Goal: Communication & Community: Answer question/provide support

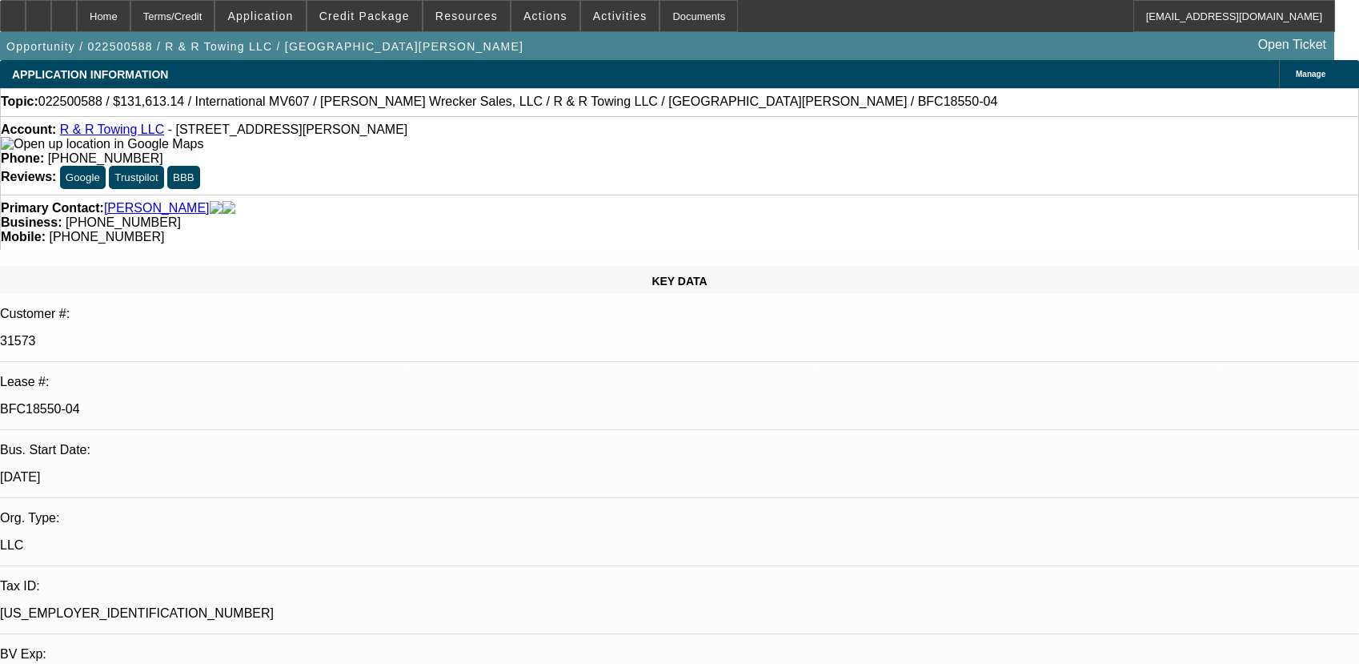
select select "0"
select select "2"
select select "0"
select select "6"
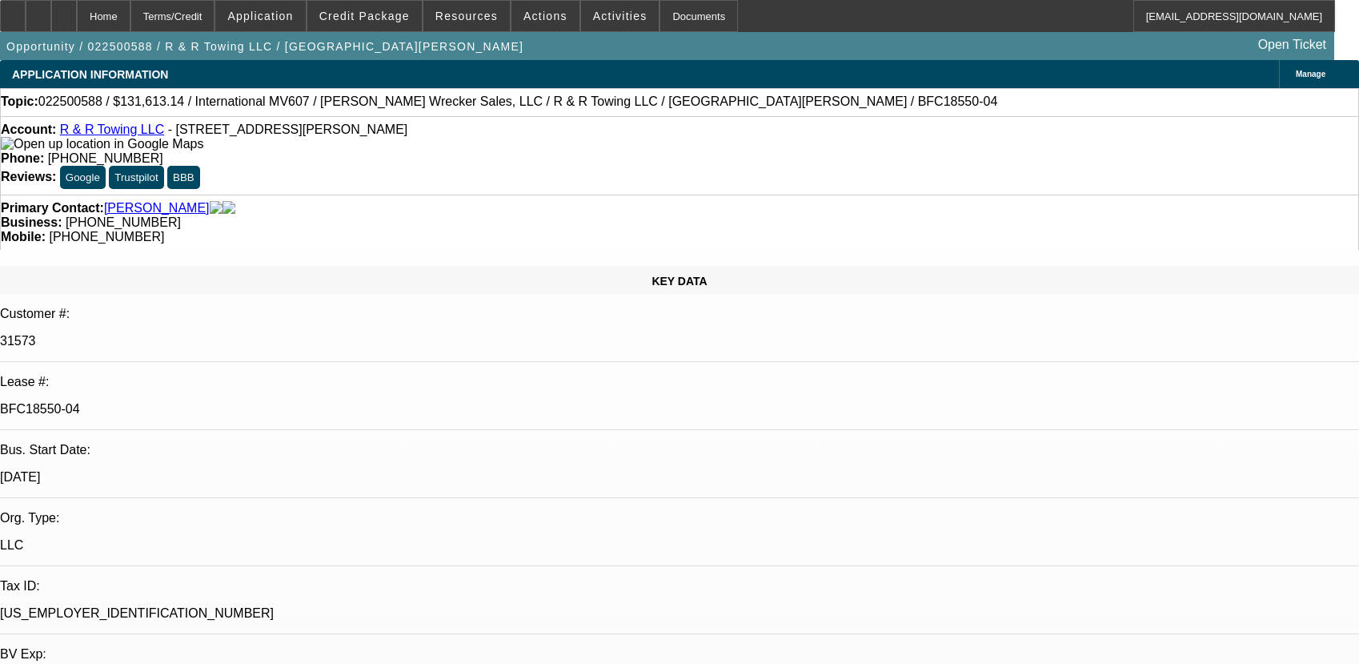
select select "0"
select select "6"
select select "0"
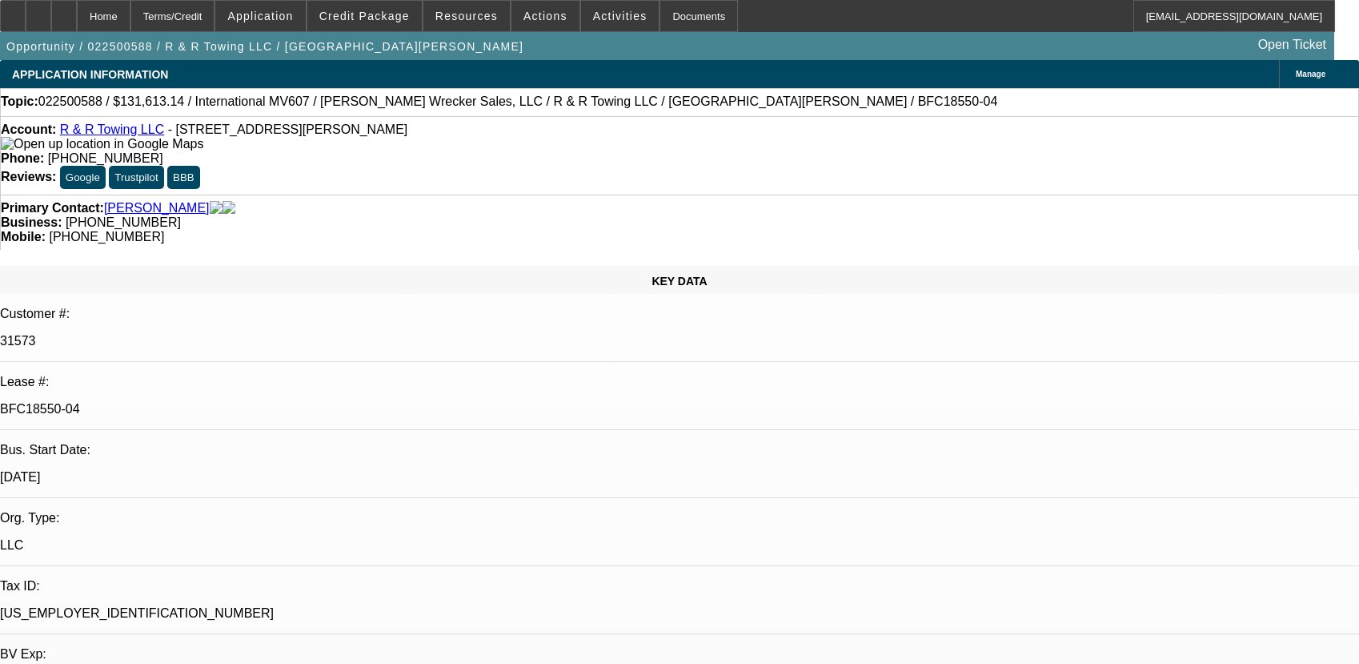
select select "0"
select select "2"
select select "0"
select select "6"
select select "0"
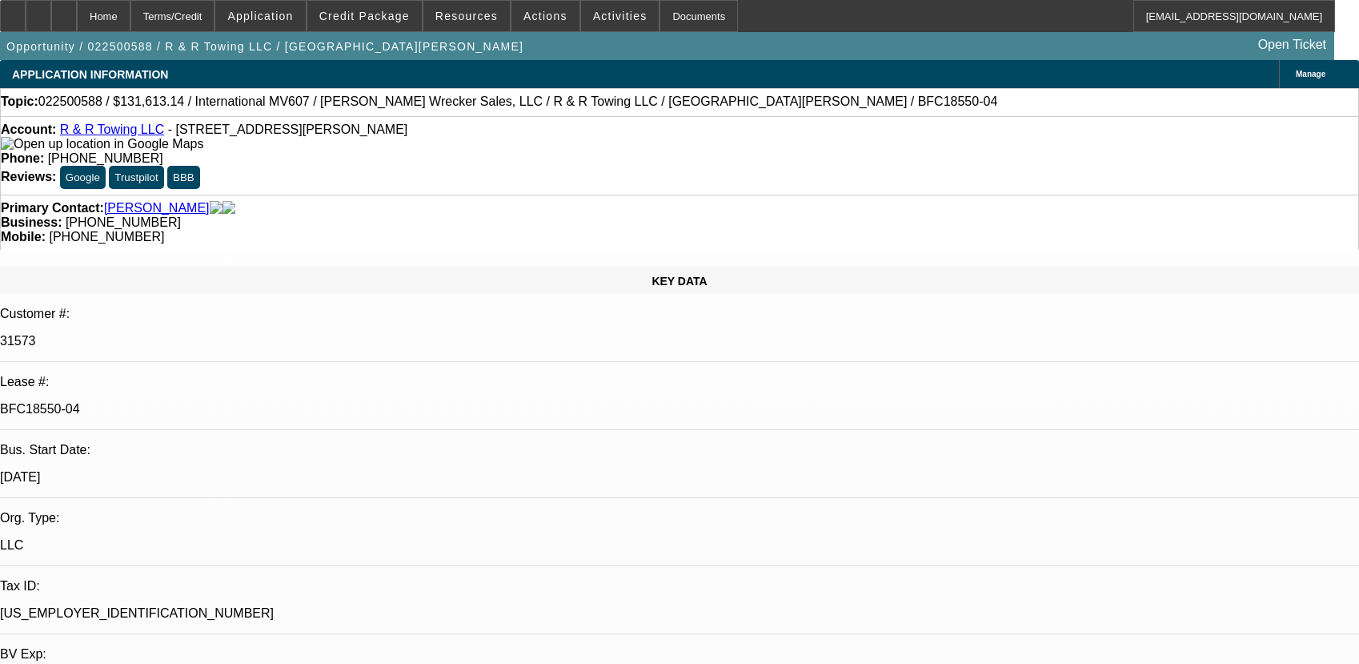
select select "0"
select select "6"
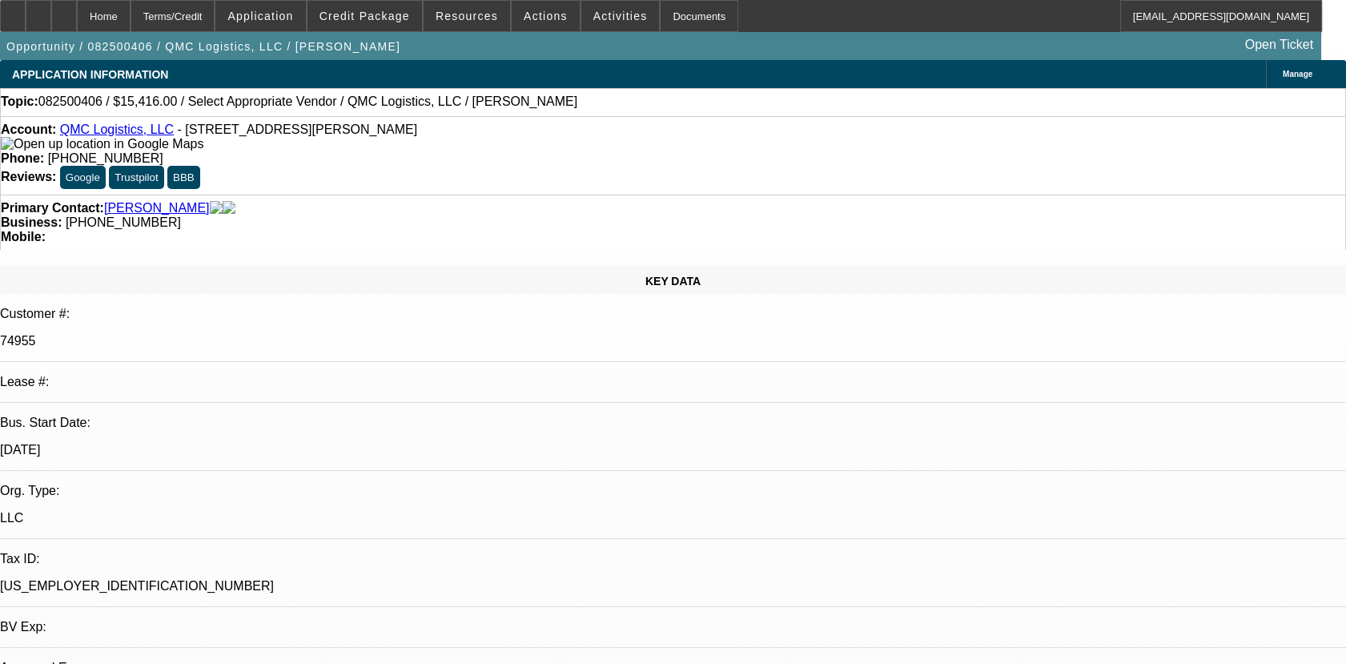
select select "0"
select select "2"
select select "0.1"
select select "1"
select select "2"
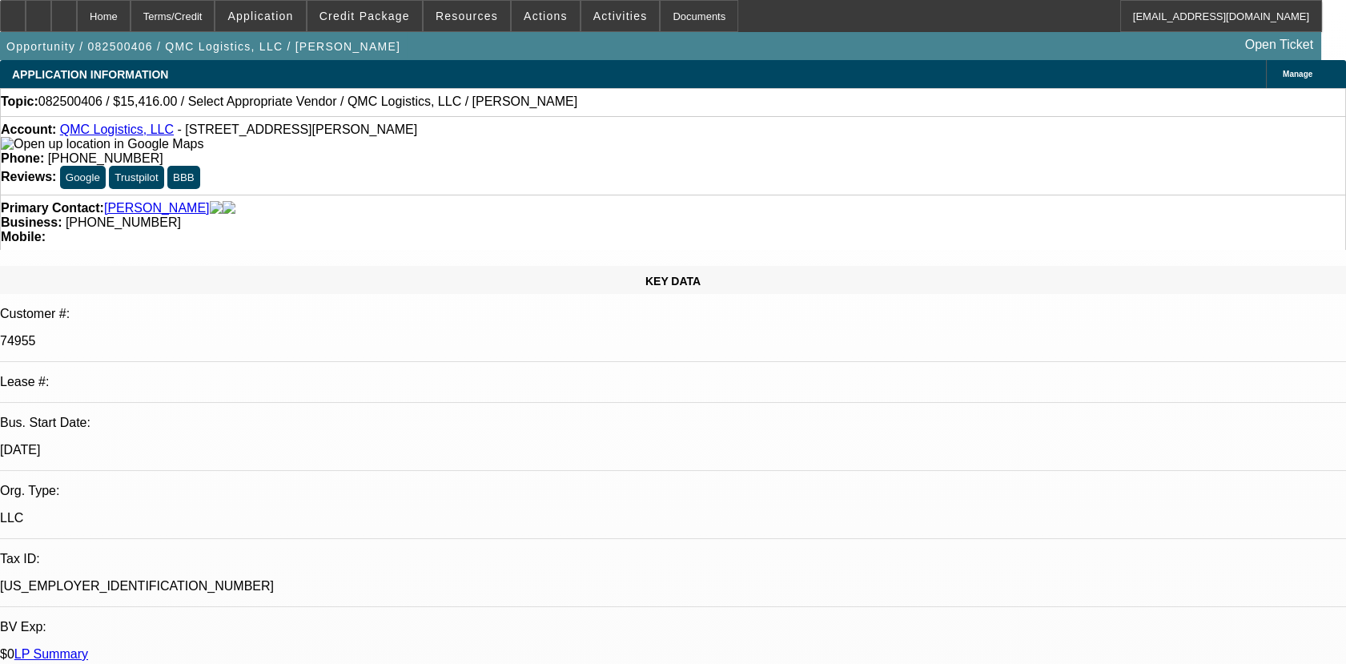
select select "4"
radio input "true"
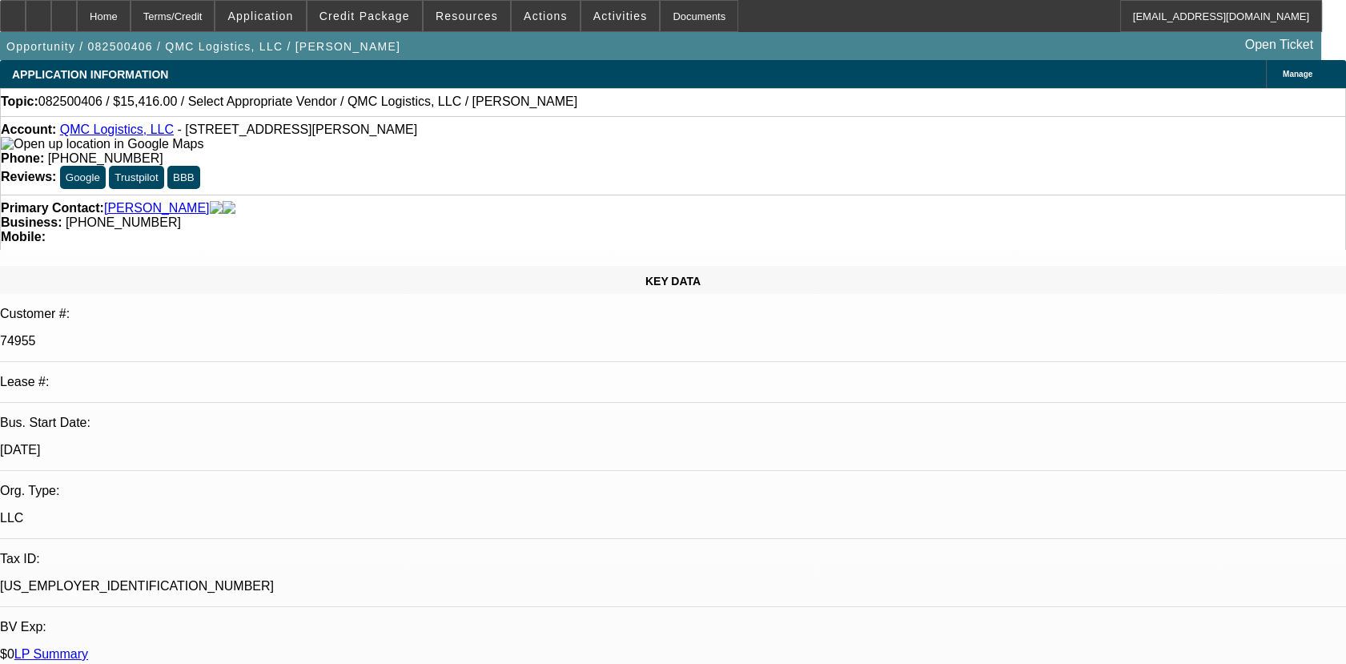
scroll to position [19, 0]
drag, startPoint x: 1138, startPoint y: 296, endPoint x: 1144, endPoint y: 279, distance: 17.7
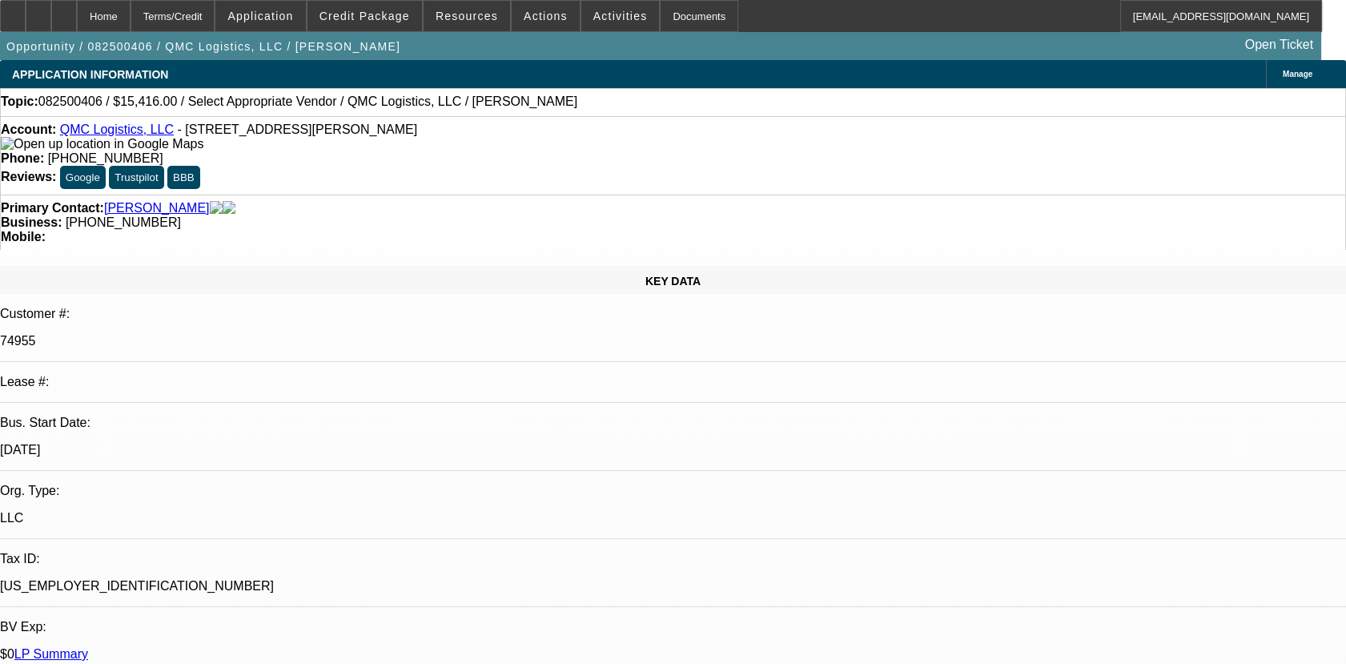
type textarea "01- PAID OFF DEAL, GOOD PAY HISTORY/02- DISCOUNTED TO FINPAC, PID OK EXCEPT 1 N…"
radio input "true"
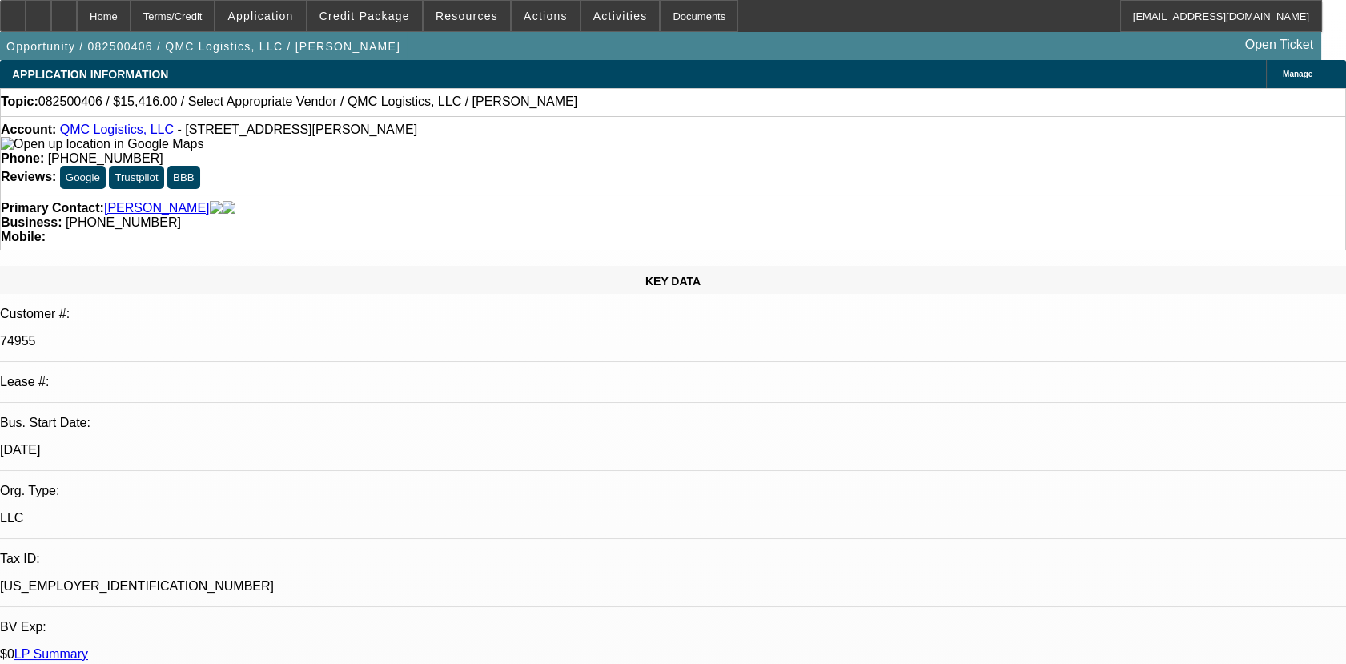
type textarea "01- PAID OFF DEAL, GOOD PAY HISTORY/02- DISCOUNTED TO FINPAC, PID OK EXCEPT 1 N…"
radio input "false"
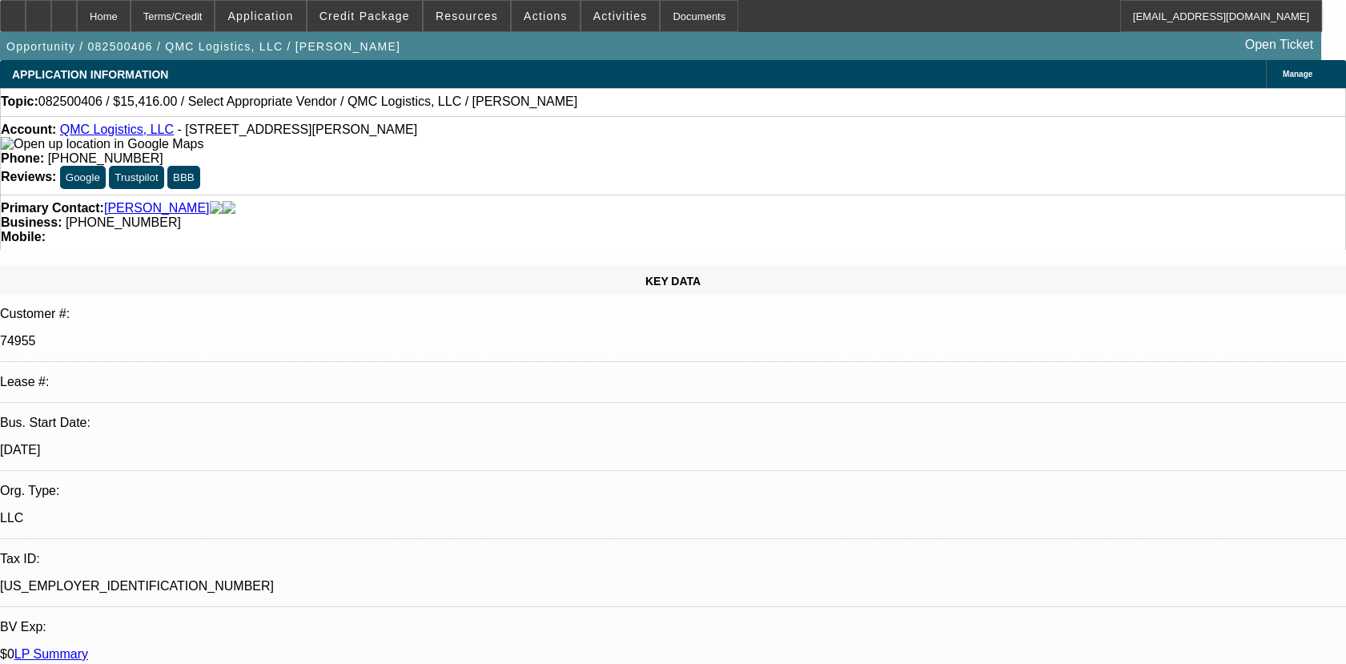
radio input "true"
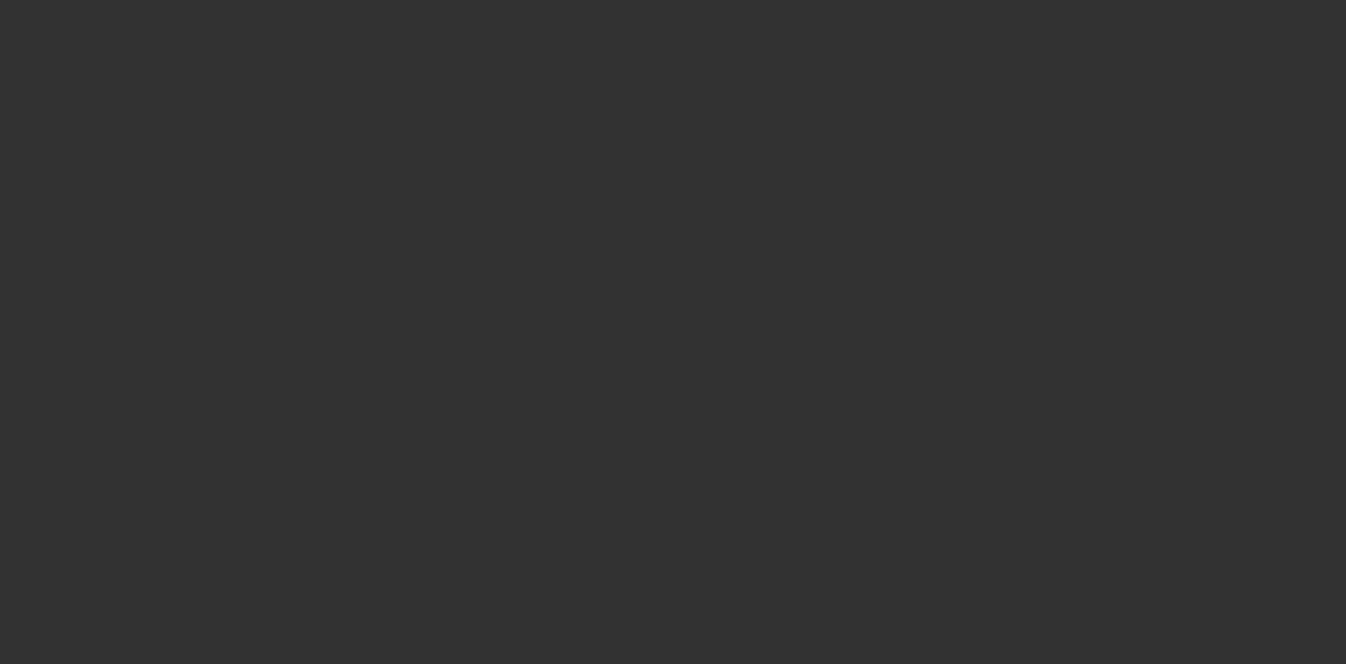
scroll to position [0, 0]
